Goal: Task Accomplishment & Management: Manage account settings

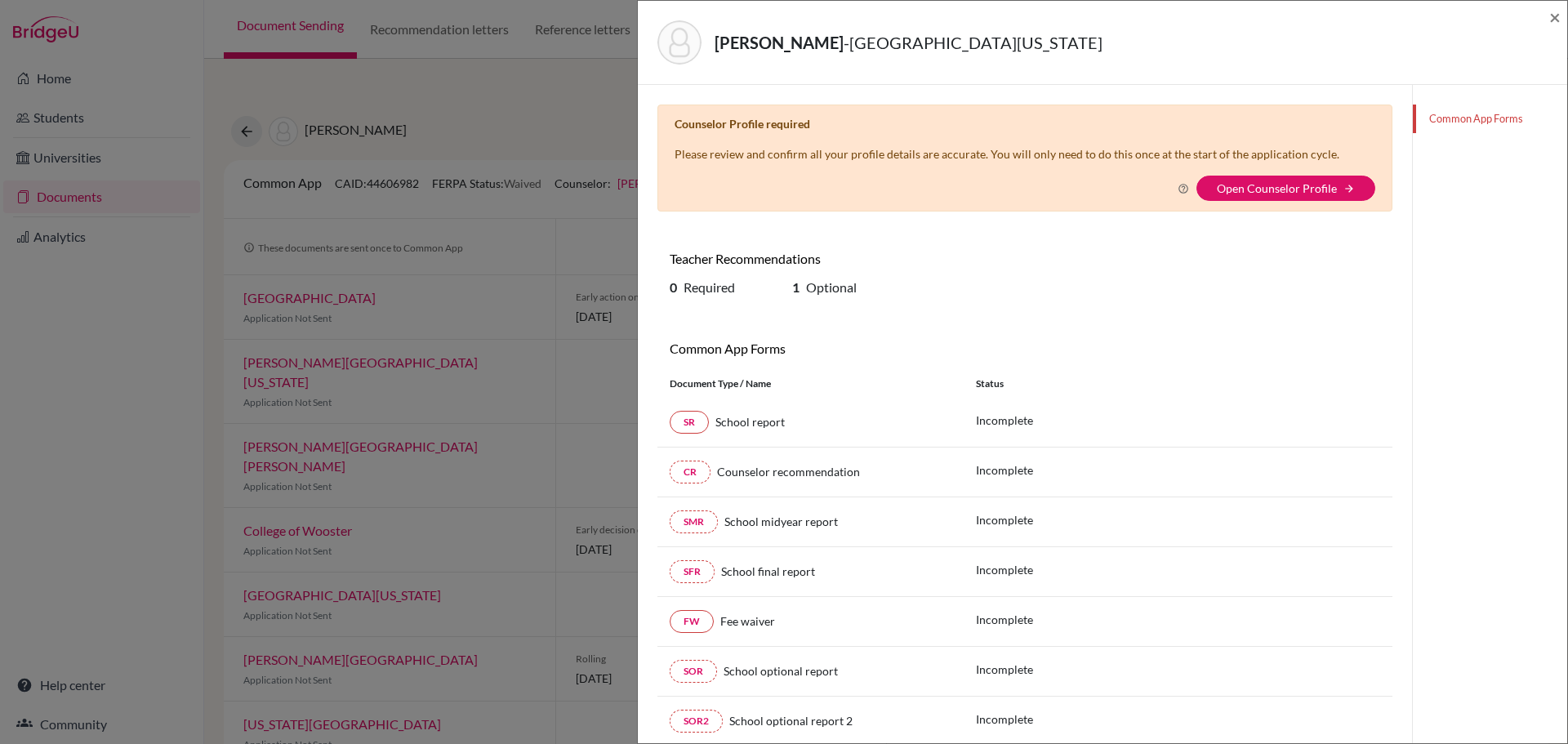
drag, startPoint x: 152, startPoint y: 387, endPoint x: 144, endPoint y: 387, distance: 8.0
click at [146, 387] on div "JEBEILE ASANTE, JAD - University of Georgia × Counselor Profile required Please…" at bounding box center [784, 372] width 1568 height 744
click at [1553, 18] on span "×" at bounding box center [1555, 17] width 11 height 24
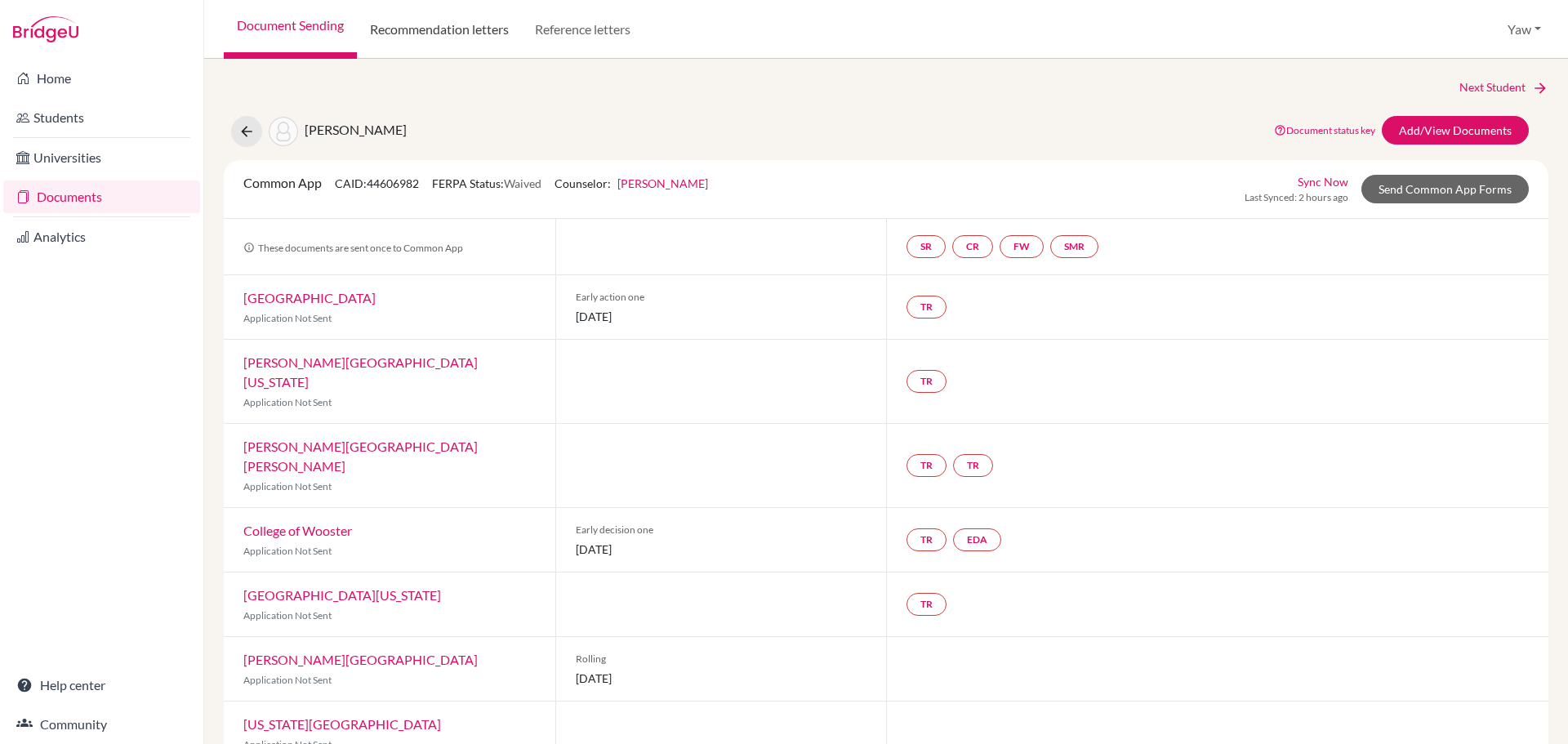
click at [480, 27] on link "Recommendation letters" at bounding box center [439, 30] width 165 height 59
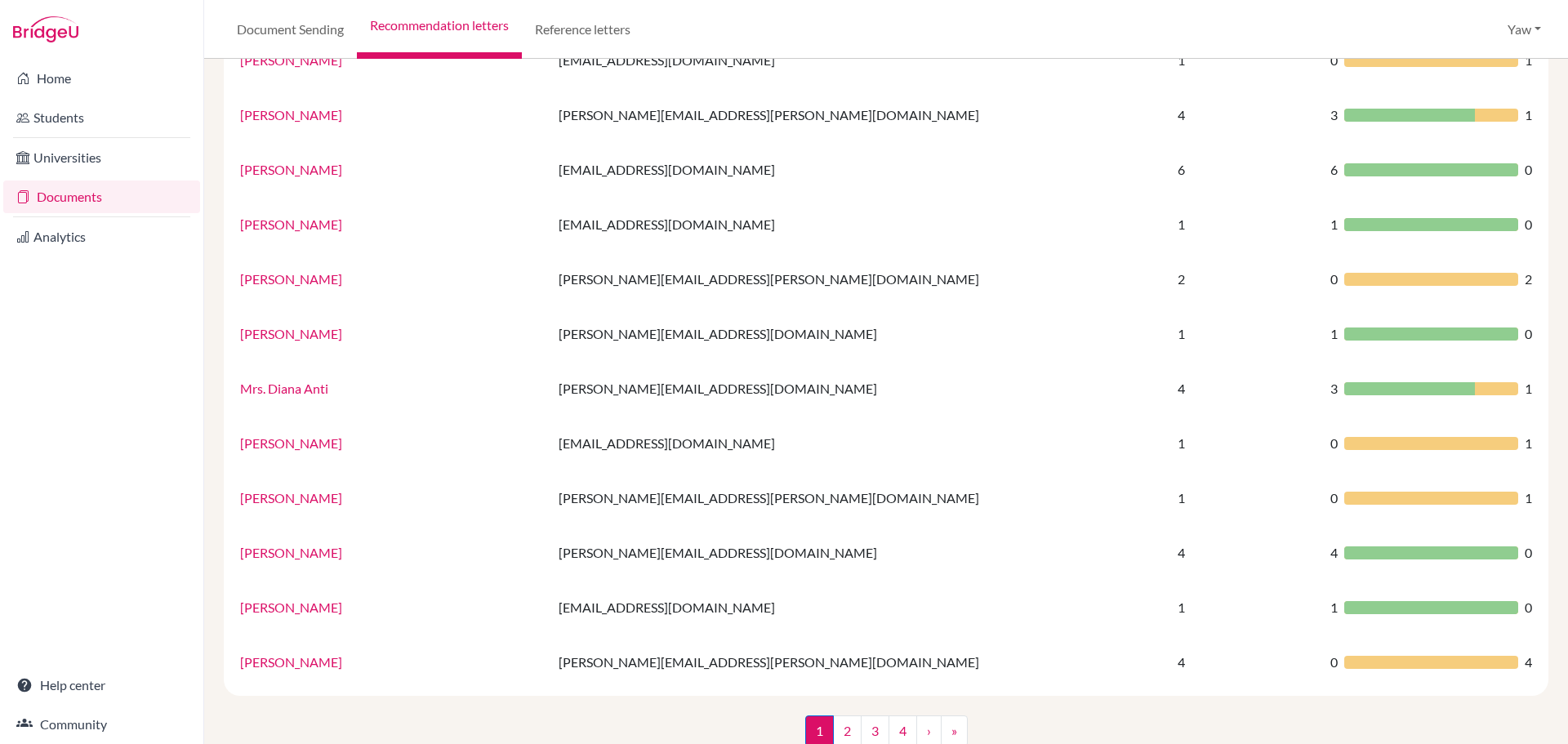
scroll to position [943, 0]
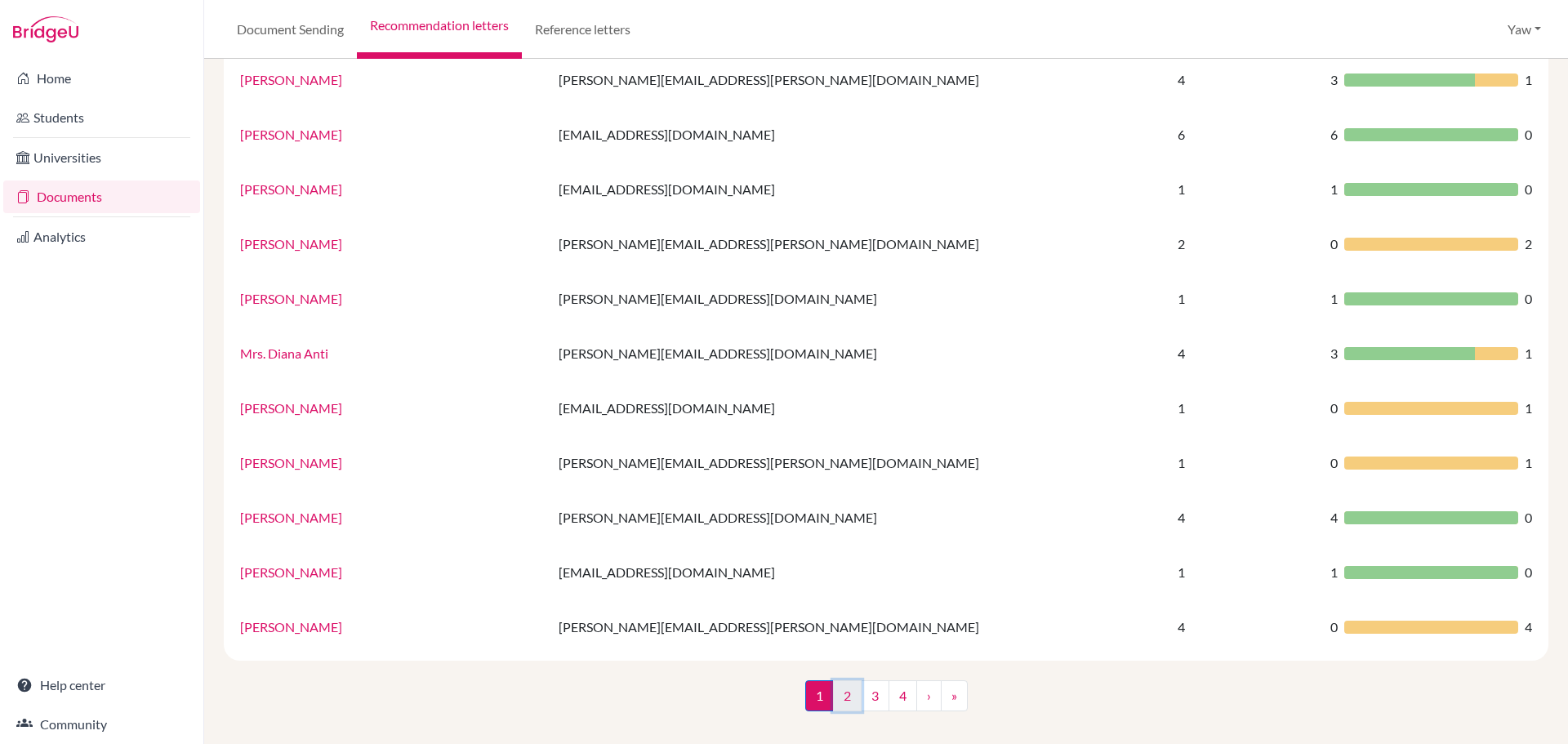
click at [833, 697] on link "2" at bounding box center [847, 696] width 29 height 31
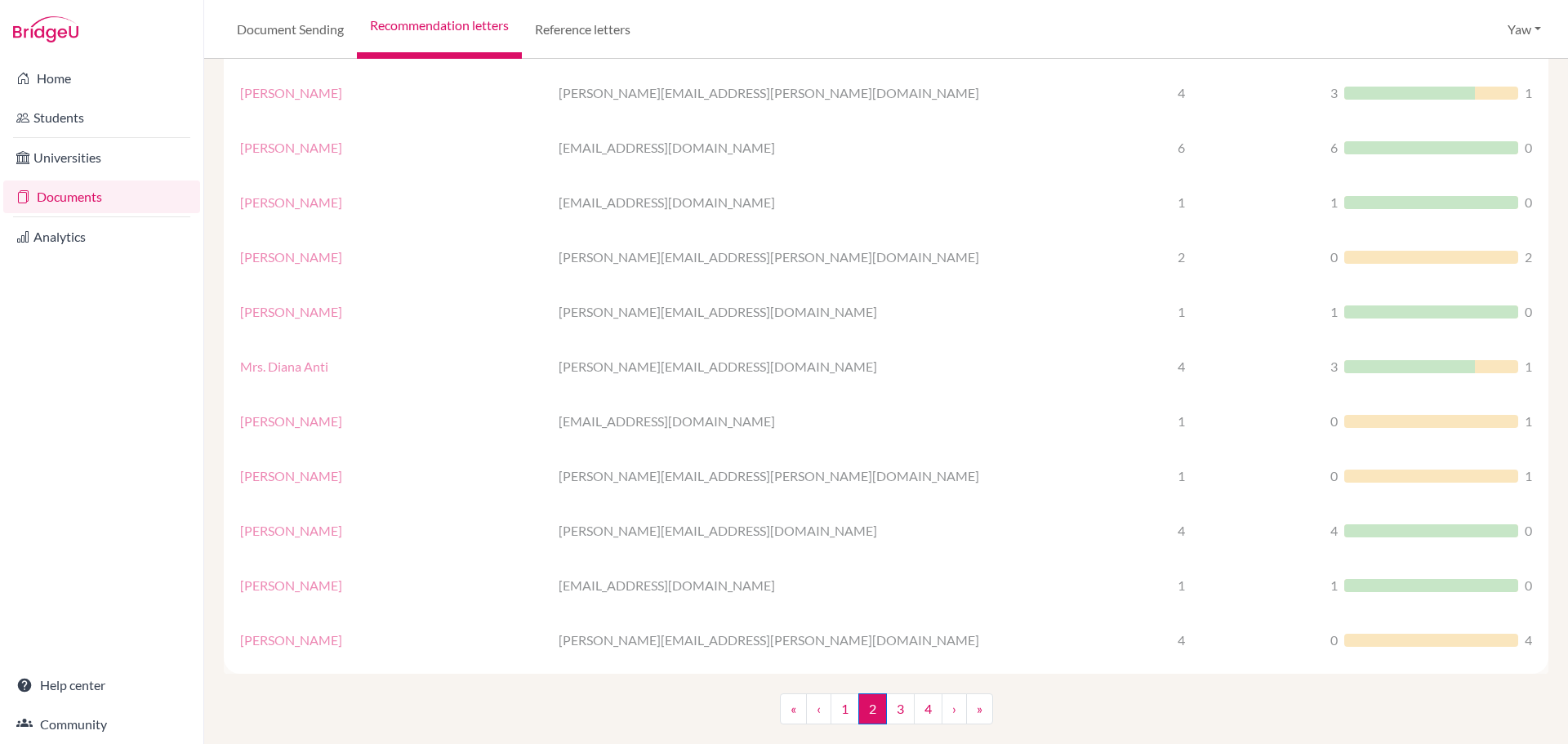
scroll to position [943, 0]
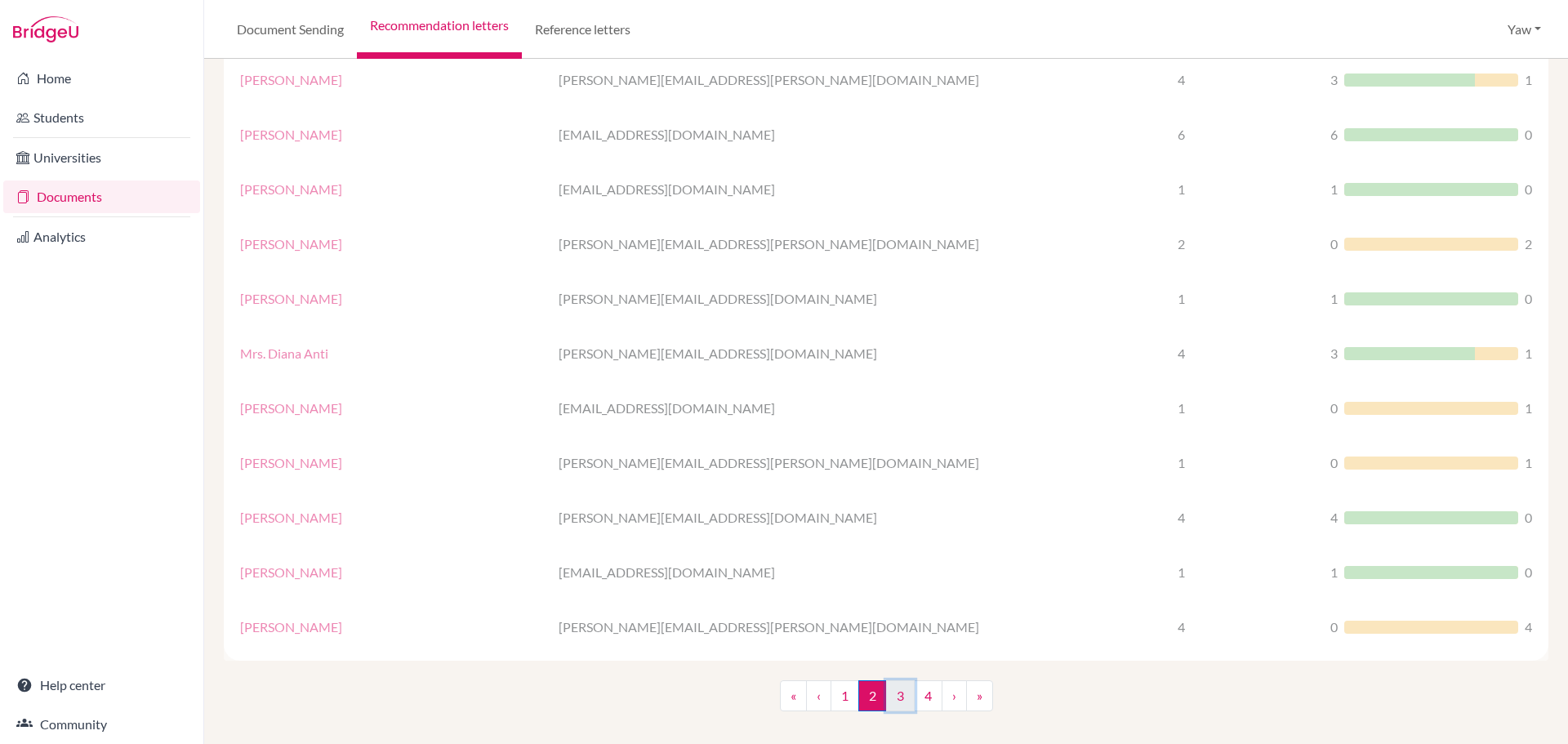
click at [900, 689] on link "3" at bounding box center [900, 696] width 29 height 31
click at [924, 692] on link "4" at bounding box center [928, 696] width 29 height 31
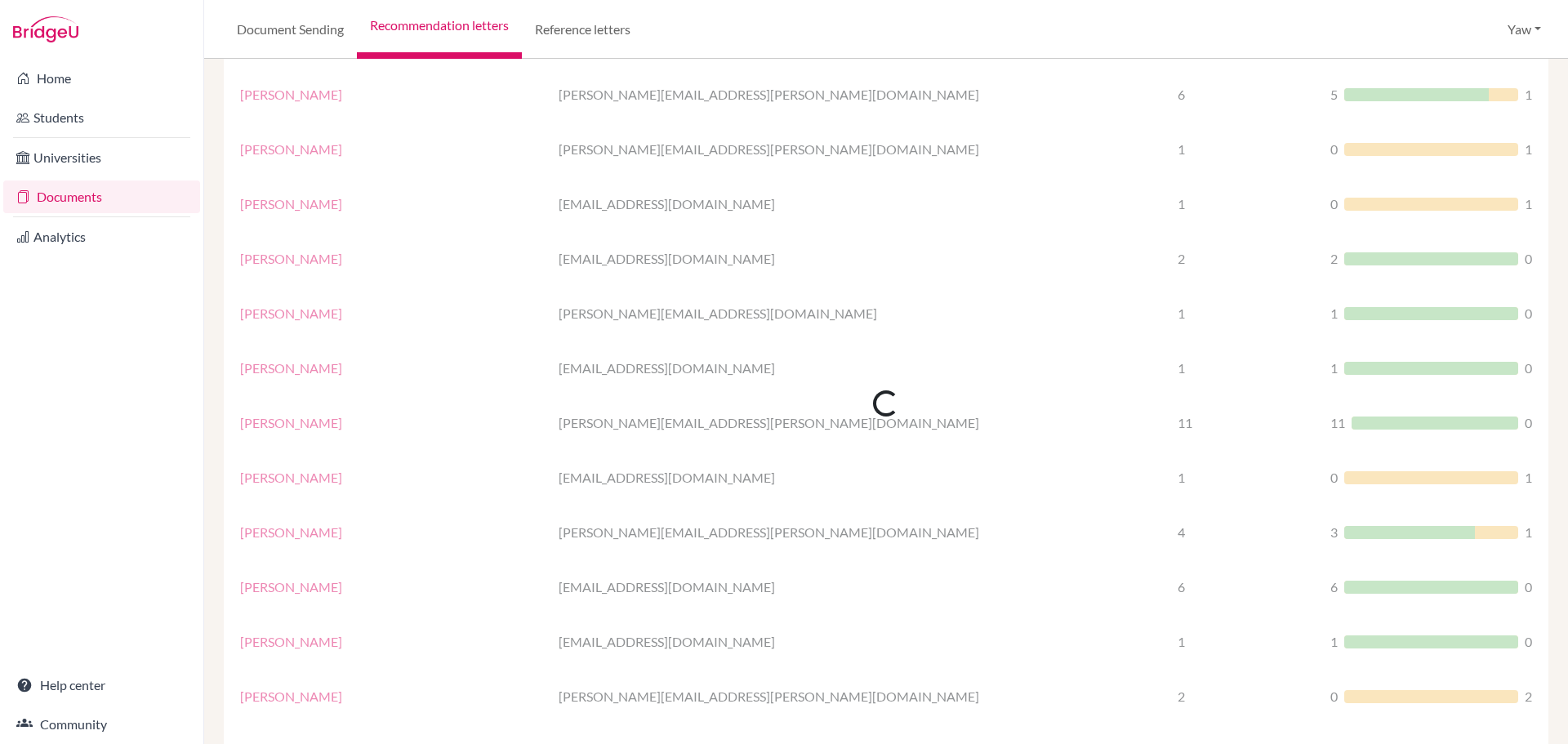
scroll to position [943, 0]
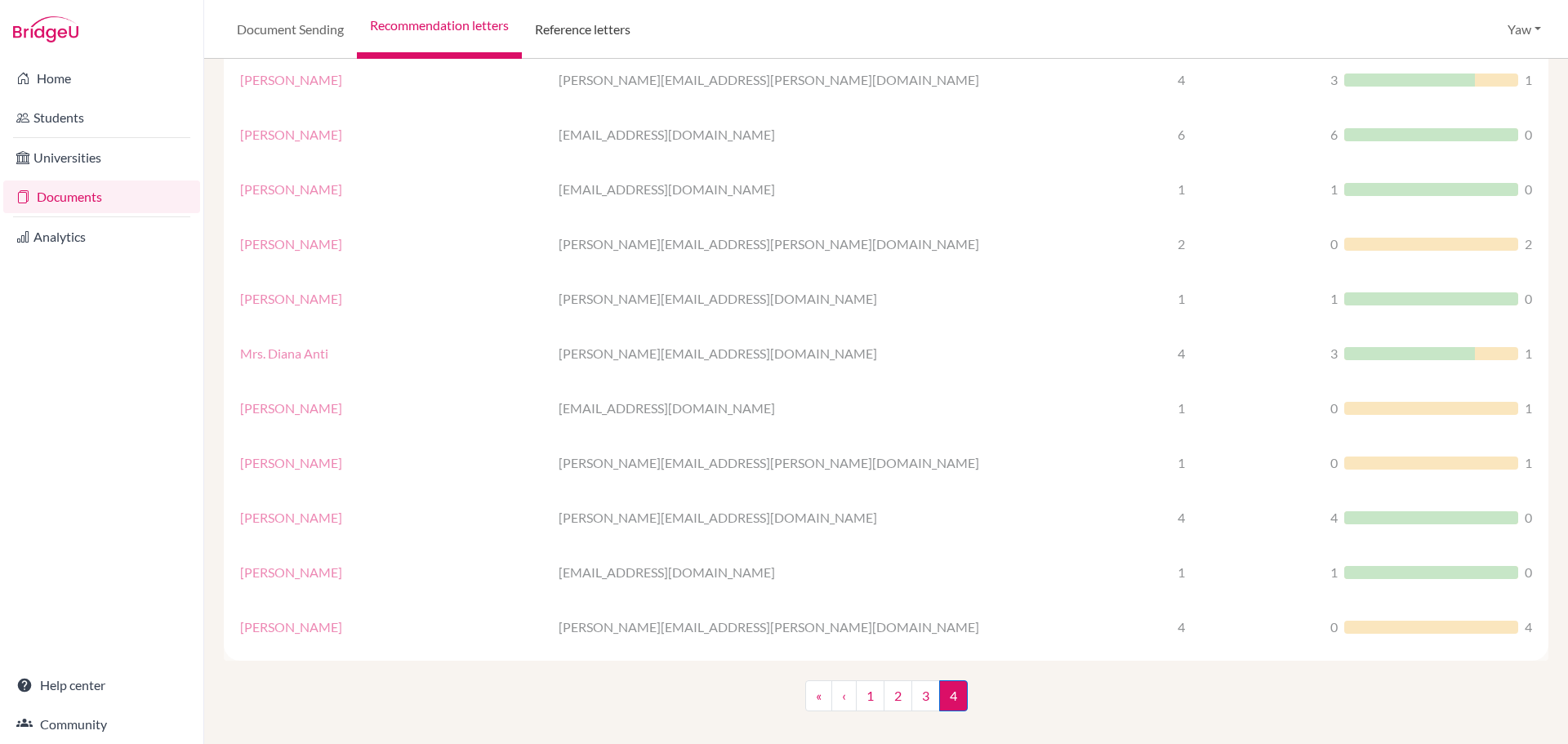
click at [582, 18] on link "Reference letters" at bounding box center [583, 30] width 122 height 59
click at [591, 24] on link "Reference letters" at bounding box center [583, 30] width 122 height 59
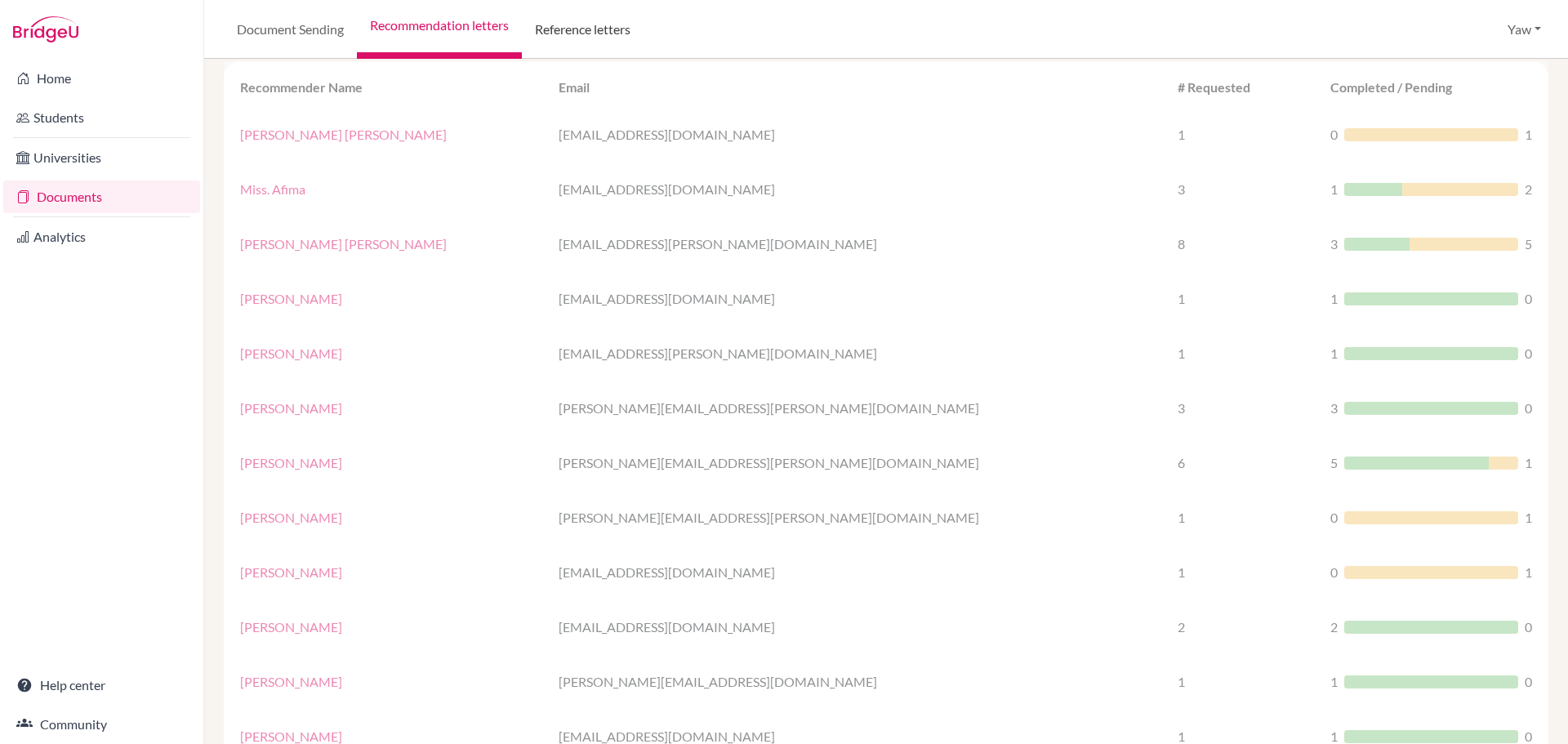
scroll to position [0, 0]
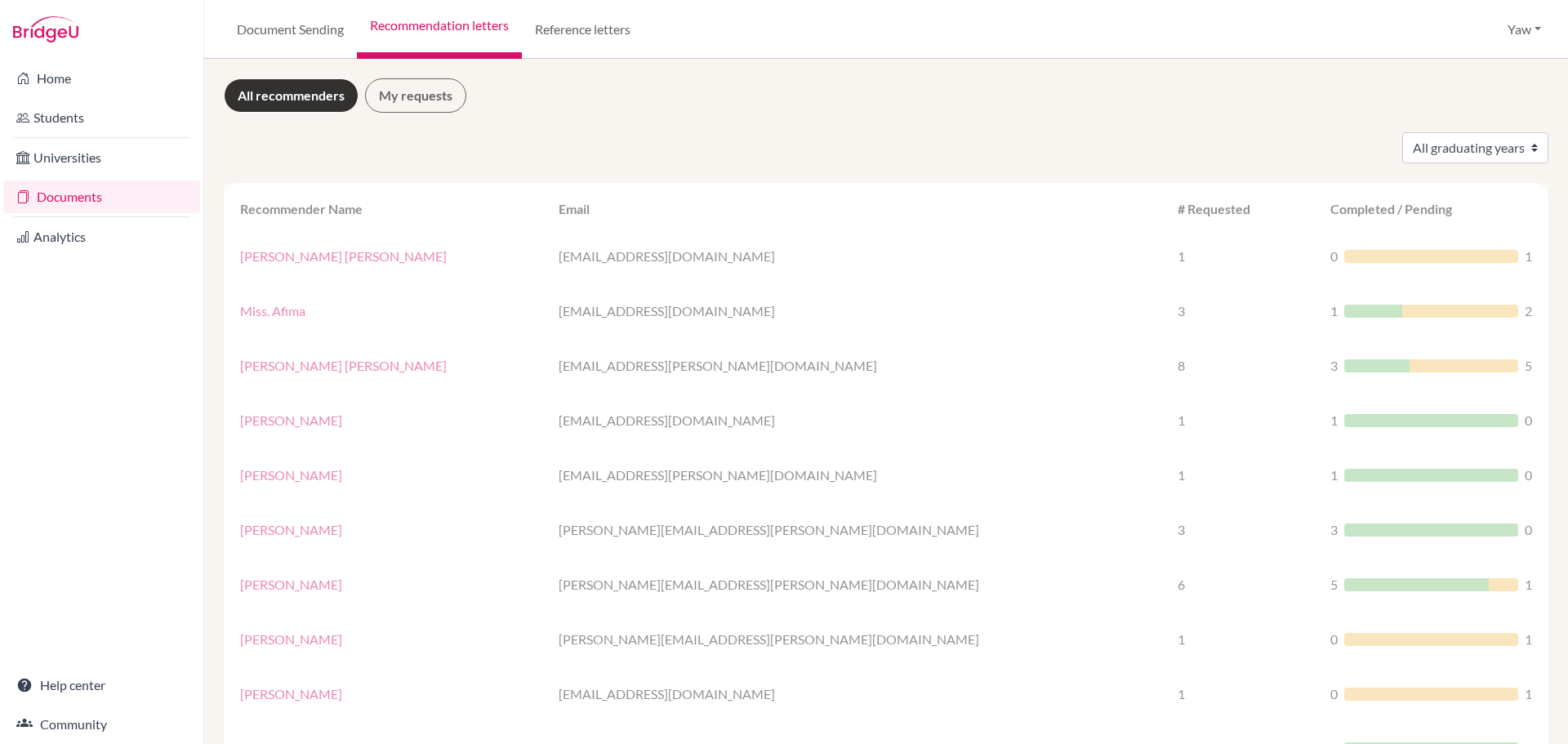
drag, startPoint x: 725, startPoint y: 130, endPoint x: 721, endPoint y: 141, distance: 11.7
click at [723, 155] on div "All graduating years 2020 2021 2022 2023 2024 2025 2026" at bounding box center [886, 148] width 1349 height 31
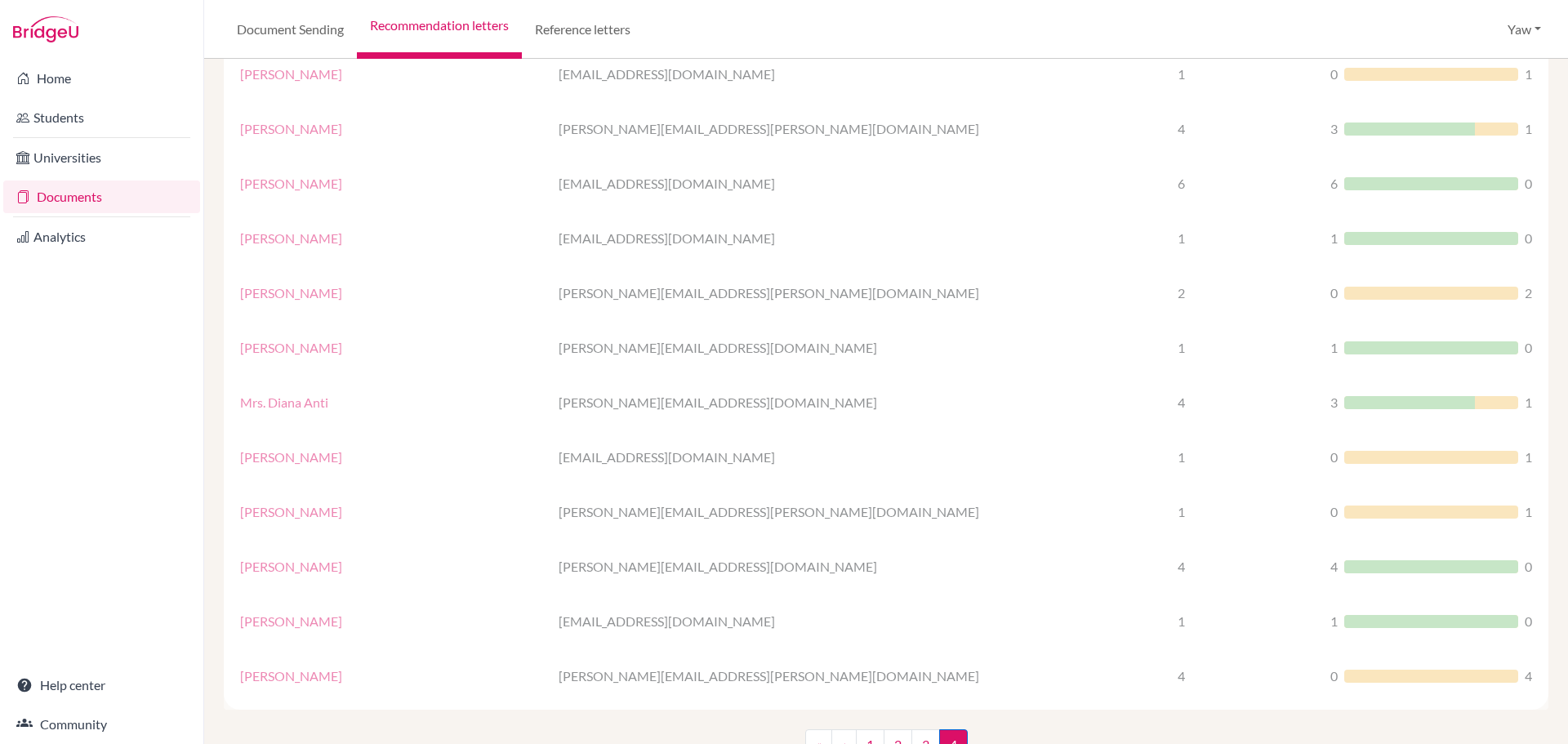
scroll to position [943, 0]
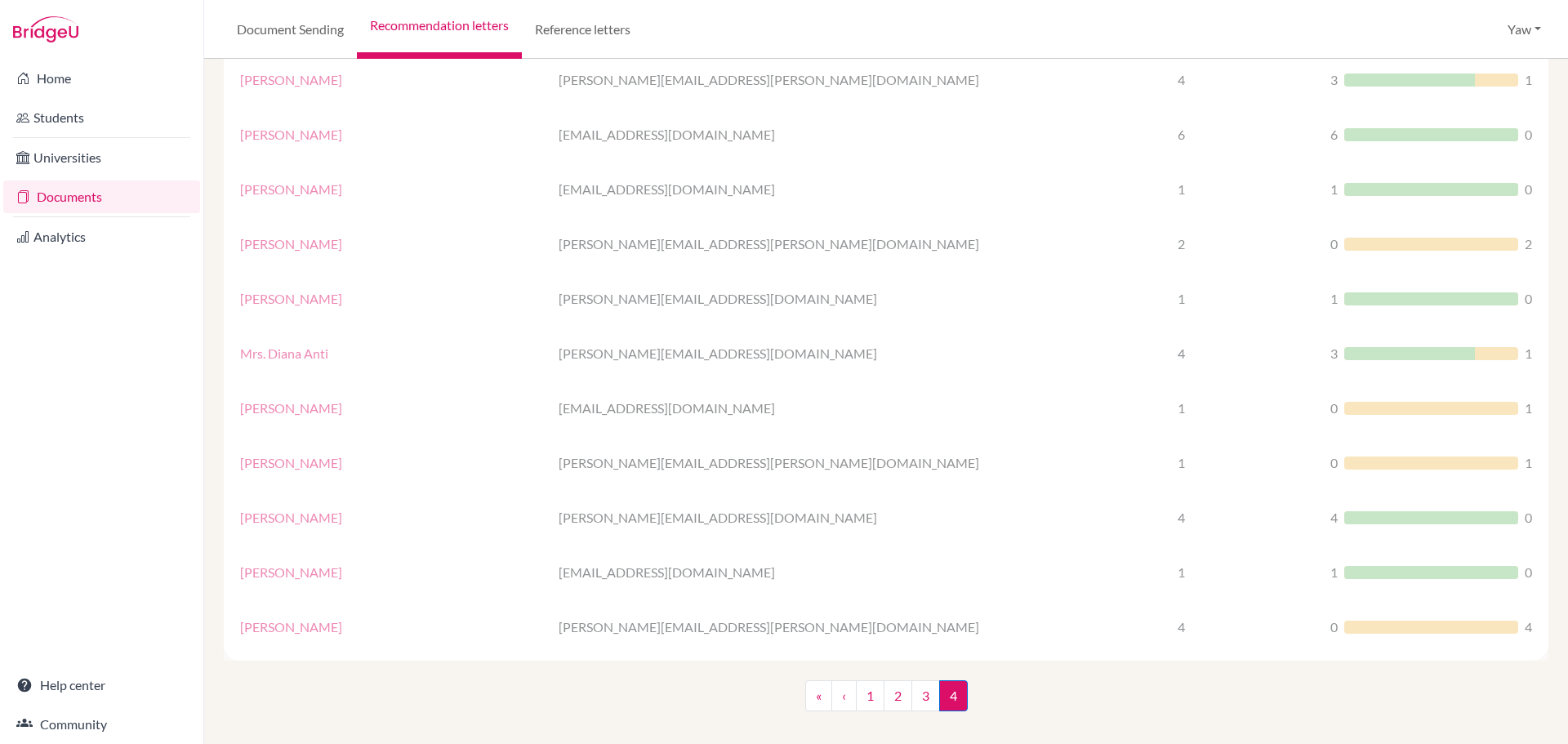
click at [1191, 689] on div "« ‹ 1 2 3 4 (current)" at bounding box center [886, 702] width 1349 height 44
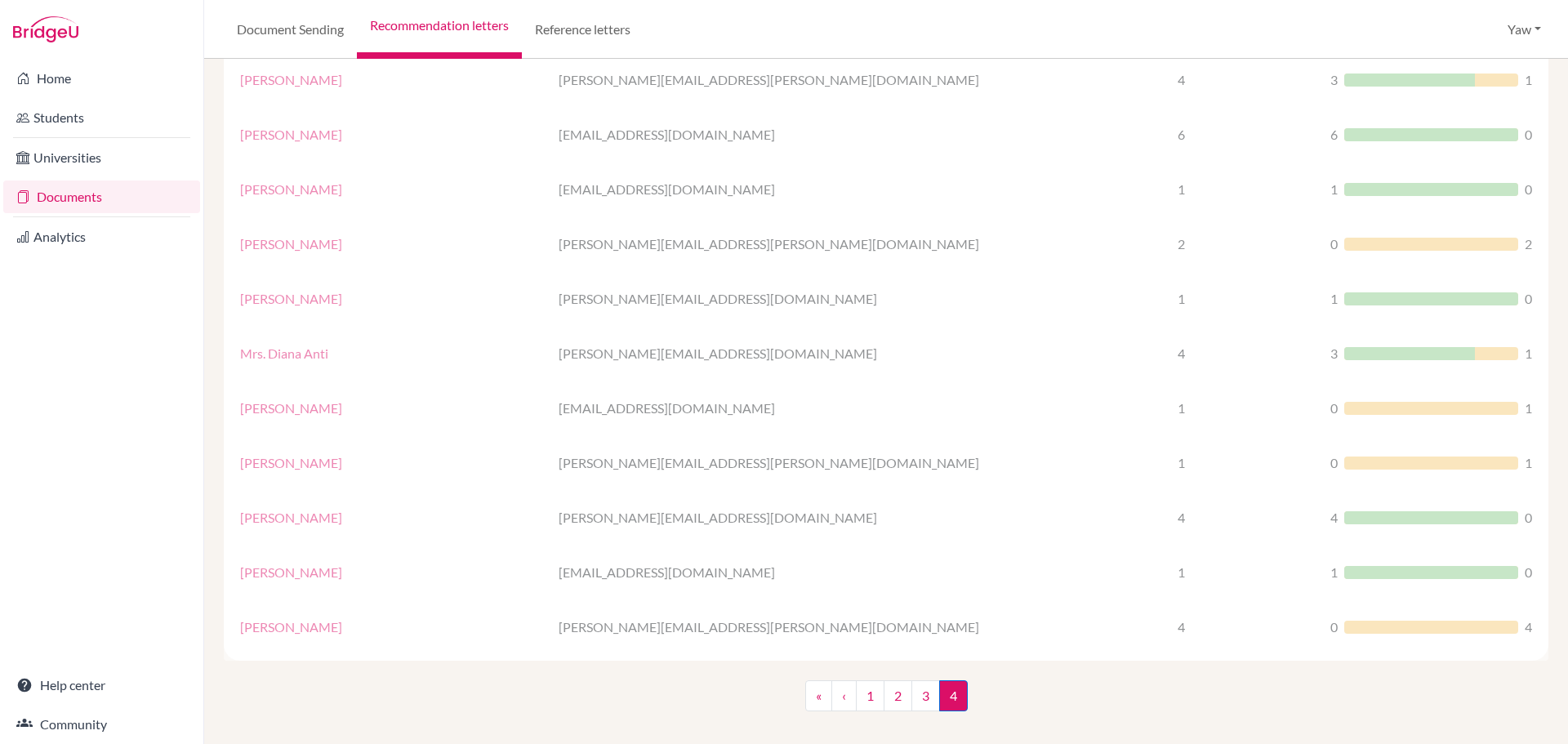
click at [44, 188] on link "Documents" at bounding box center [102, 196] width 197 height 32
